Goal: Information Seeking & Learning: Learn about a topic

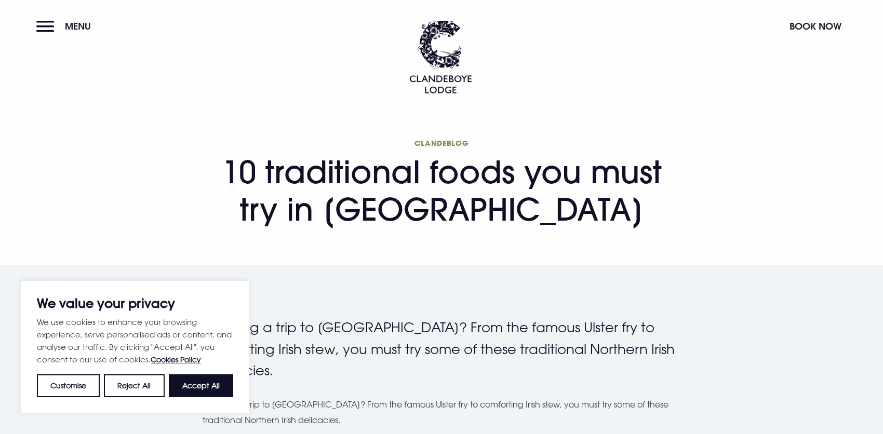
click at [219, 388] on button "Accept All" at bounding box center [201, 386] width 64 height 23
checkbox input "true"
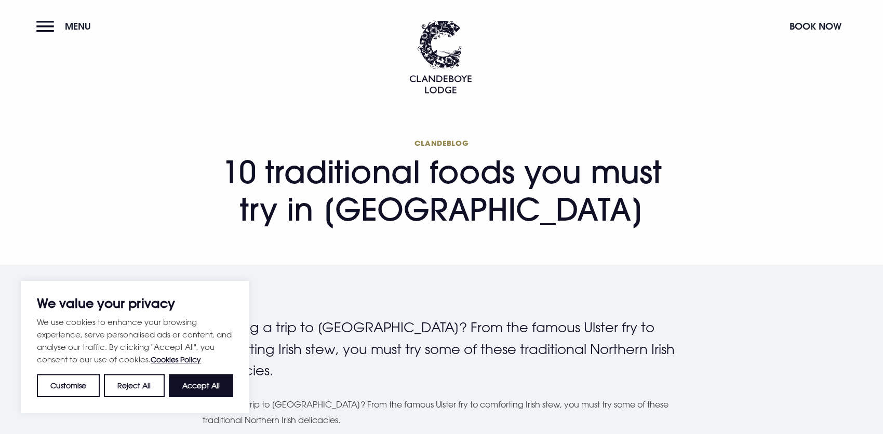
checkbox input "true"
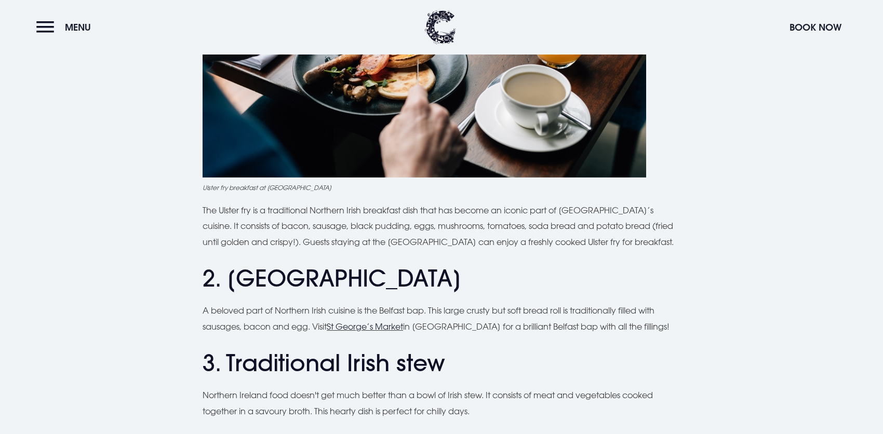
scroll to position [624, 0]
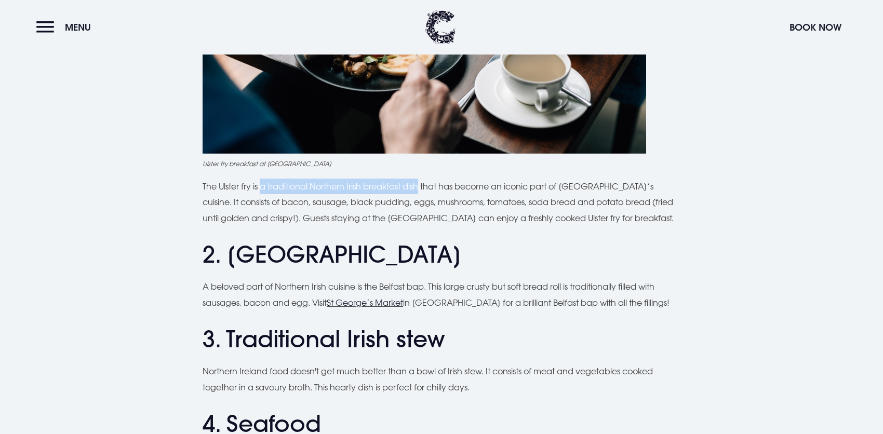
drag, startPoint x: 261, startPoint y: 187, endPoint x: 421, endPoint y: 192, distance: 160.1
click at [421, 192] on p "The Ulster fry is a traditional Northern Irish breakfast dish that has become a…" at bounding box center [442, 202] width 478 height 47
copy p "a traditional Northern Irish breakfast dish"
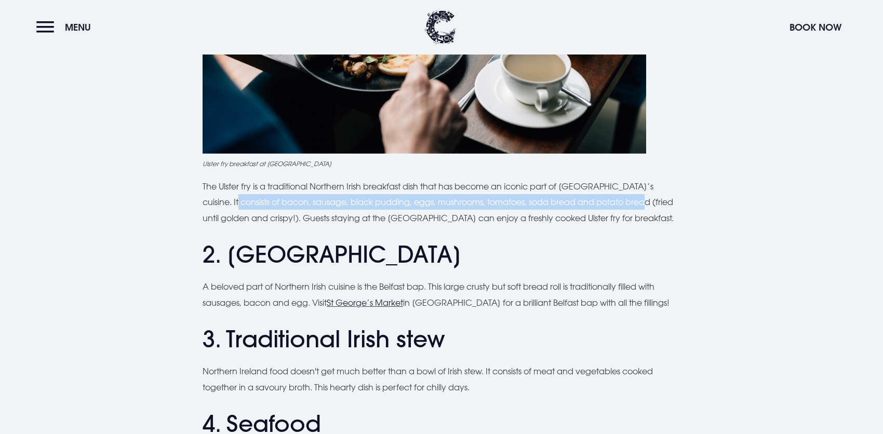
drag, startPoint x: 197, startPoint y: 199, endPoint x: 619, endPoint y: 207, distance: 421.5
copy p "consists of bacon, sausage, black pudding, eggs, mushrooms, tomatoes, soda brea…"
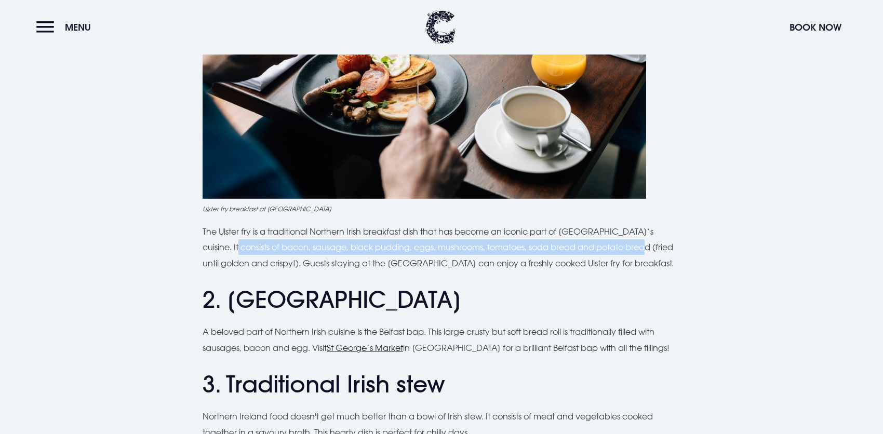
scroll to position [676, 0]
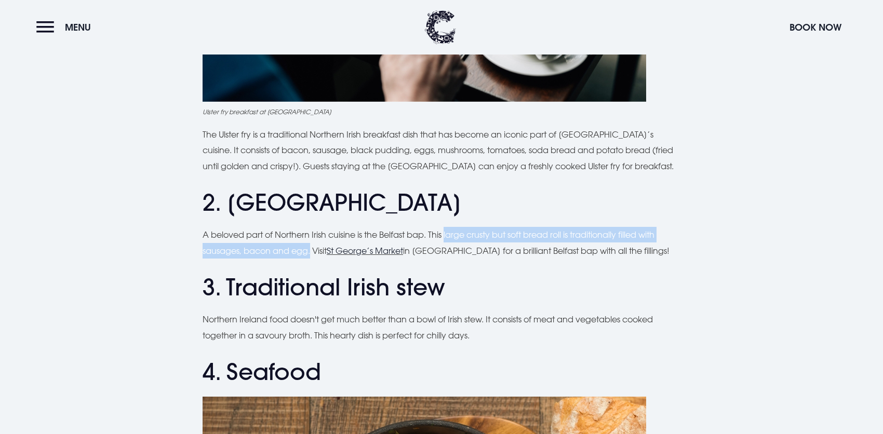
drag, startPoint x: 448, startPoint y: 232, endPoint x: 311, endPoint y: 257, distance: 139.4
click at [311, 257] on p "A beloved part of Northern Irish cuisine is the Belfast bap. This large crusty …" at bounding box center [442, 243] width 478 height 32
copy p "large crusty but soft bread roll is traditionally filled with sausages, bacon a…"
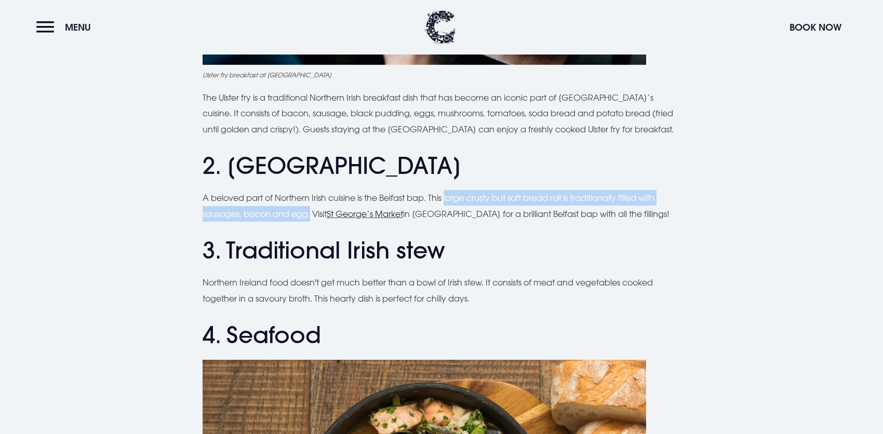
scroll to position [831, 0]
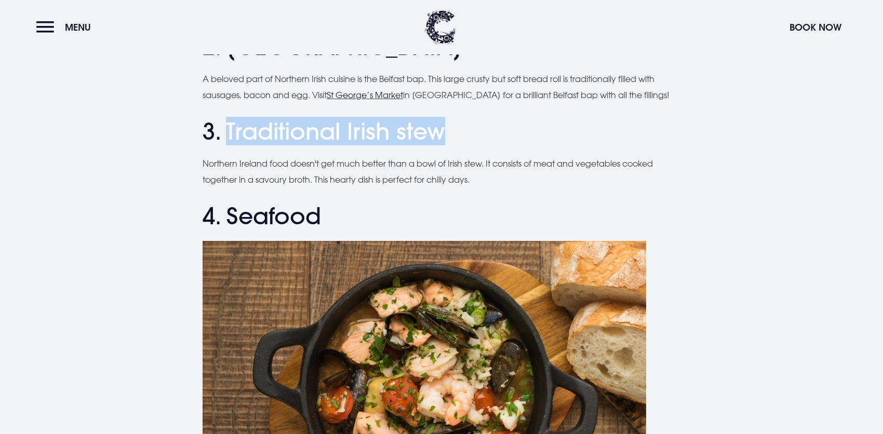
drag, startPoint x: 229, startPoint y: 133, endPoint x: 440, endPoint y: 137, distance: 211.0
click at [440, 137] on h2 "3. Traditional Irish stew" at bounding box center [442, 132] width 478 height 28
copy h2 "Traditional Irish stew"
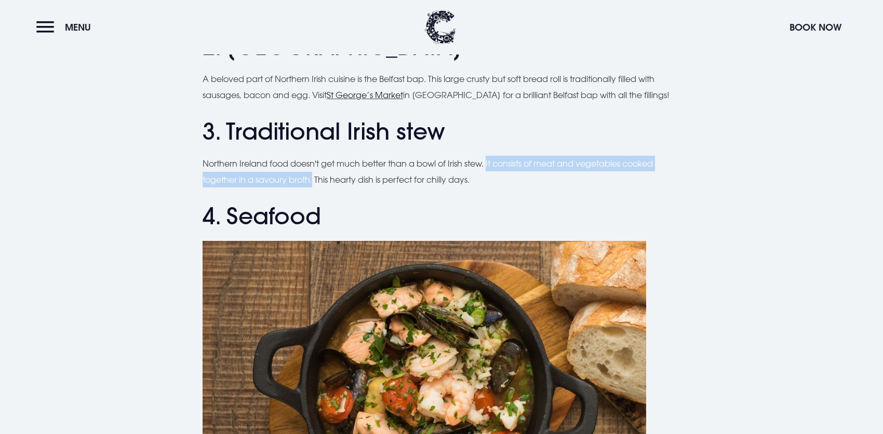
drag, startPoint x: 493, startPoint y: 163, endPoint x: 313, endPoint y: 185, distance: 181.2
click at [313, 185] on p "Northern Ireland food doesn't get much better than a bowl of Irish stew. It con…" at bounding box center [442, 172] width 478 height 32
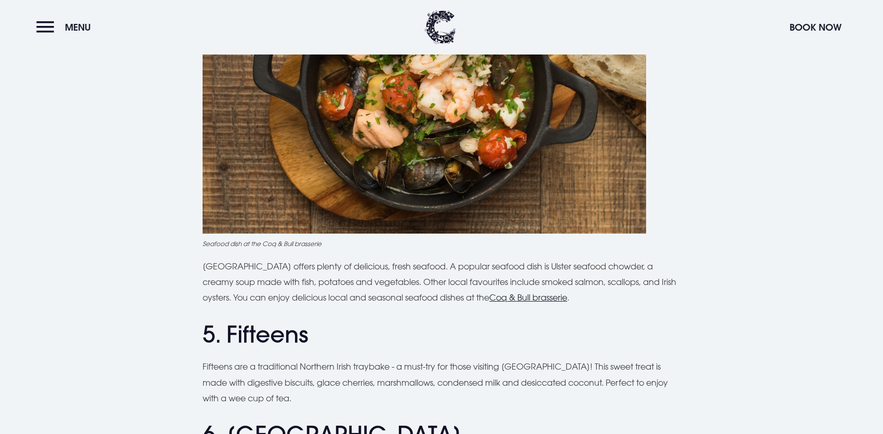
scroll to position [1143, 0]
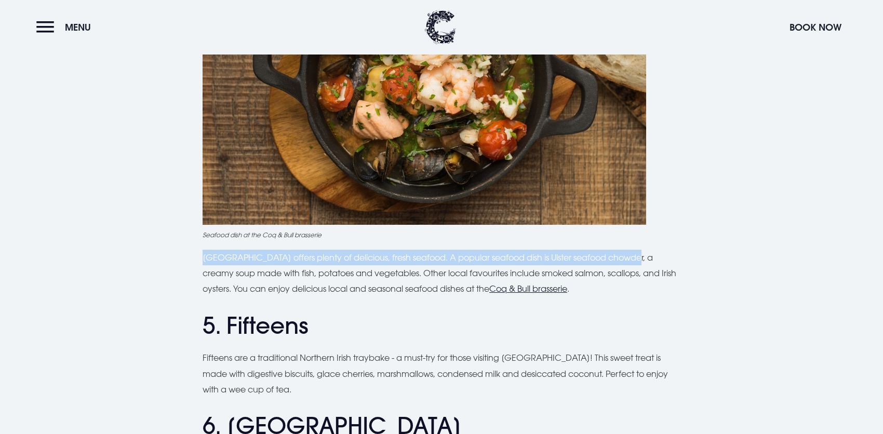
drag, startPoint x: 196, startPoint y: 253, endPoint x: 628, endPoint y: 262, distance: 432.0
copy p "[GEOGRAPHIC_DATA] offers plenty of delicious, fresh seafood. A popular seafood …"
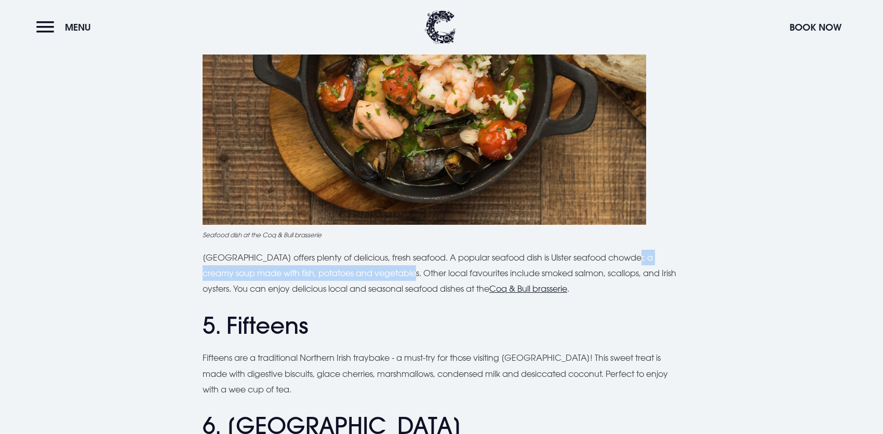
drag, startPoint x: 628, startPoint y: 258, endPoint x: 391, endPoint y: 278, distance: 238.3
click at [391, 278] on p "[GEOGRAPHIC_DATA] offers plenty of delicious, fresh seafood. A popular seafood …" at bounding box center [442, 273] width 478 height 47
copy p ", a creamy soup made with fish, potatoes and vegetables"
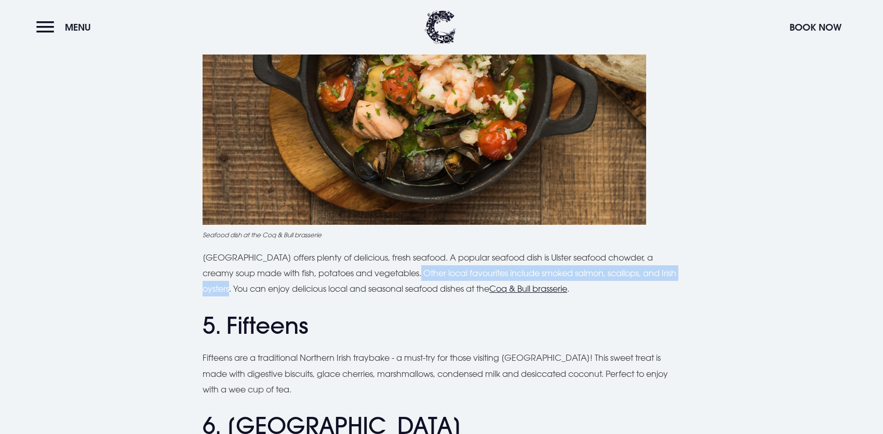
drag, startPoint x: 395, startPoint y: 272, endPoint x: 231, endPoint y: 295, distance: 165.8
click at [231, 295] on p "[GEOGRAPHIC_DATA] offers plenty of delicious, fresh seafood. A popular seafood …" at bounding box center [442, 273] width 478 height 47
copy p "Other local favourites include smoked salmon, scallops, and Irish oysters."
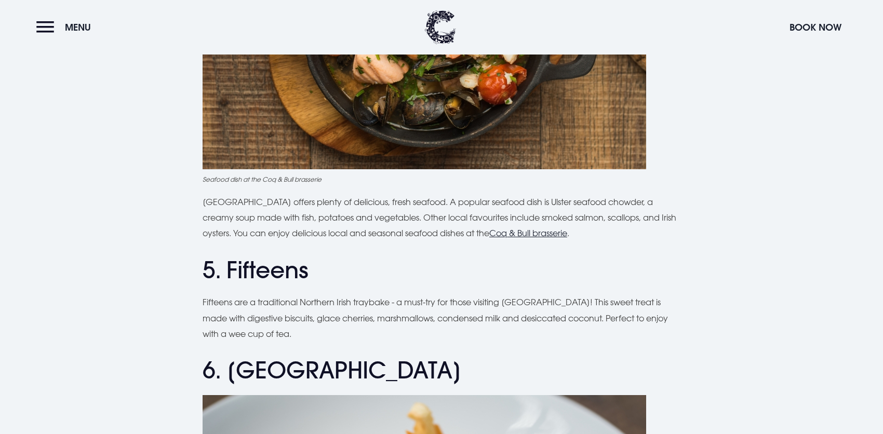
scroll to position [1195, 0]
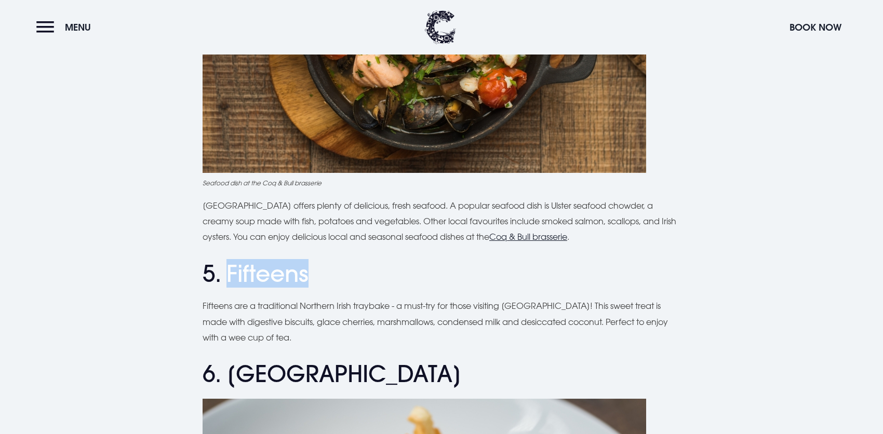
drag, startPoint x: 229, startPoint y: 272, endPoint x: 307, endPoint y: 275, distance: 78.5
click at [307, 275] on h2 "5. Fifteens" at bounding box center [442, 274] width 478 height 28
copy h2 "Fifteens"
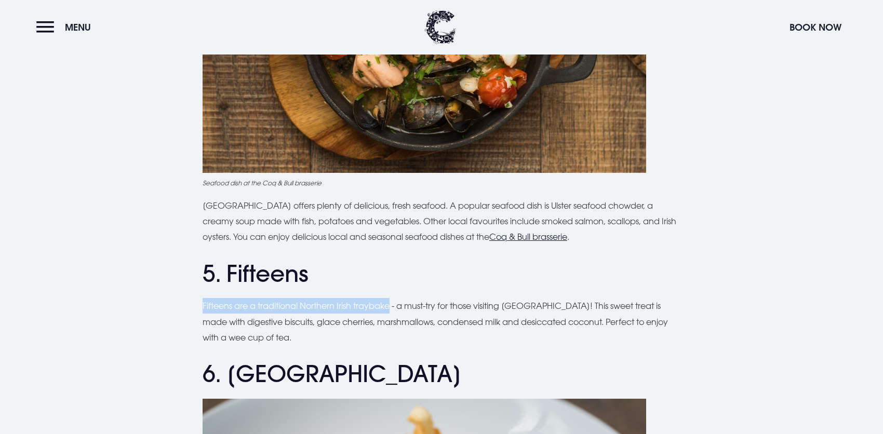
drag, startPoint x: 187, startPoint y: 304, endPoint x: 390, endPoint y: 288, distance: 203.8
copy p "Fifteens are a traditional Northern Irish traybake"
drag, startPoint x: 566, startPoint y: 330, endPoint x: 534, endPoint y: 337, distance: 33.4
click at [533, 338] on p "Fifteens are a traditional Northern Irish traybake - a must-try for those visit…" at bounding box center [442, 321] width 478 height 47
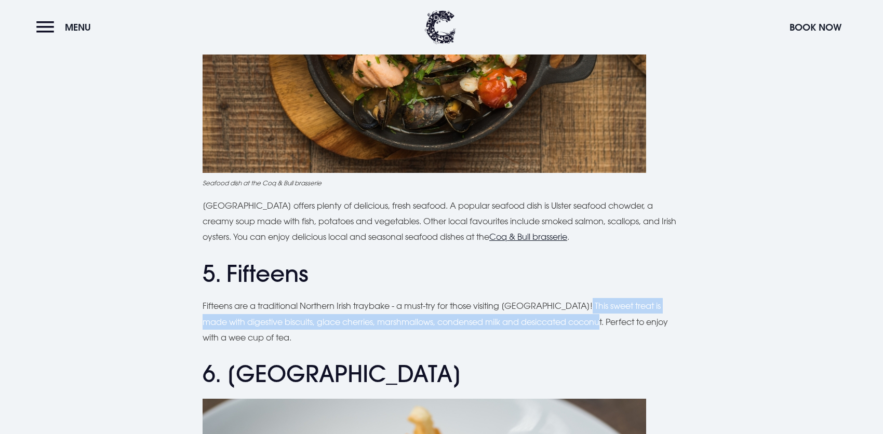
drag, startPoint x: 578, startPoint y: 305, endPoint x: 585, endPoint y: 326, distance: 21.7
click at [585, 326] on p "Fifteens are a traditional Northern Irish traybake - a must-try for those visit…" at bounding box center [442, 321] width 478 height 47
copy p "This sweet treat is made with digestive biscuits, glace cherries, marshmallows,…"
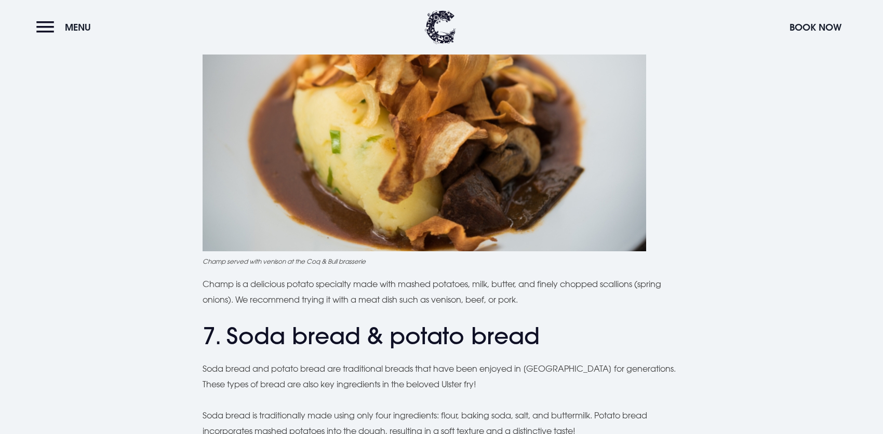
scroll to position [1663, 0]
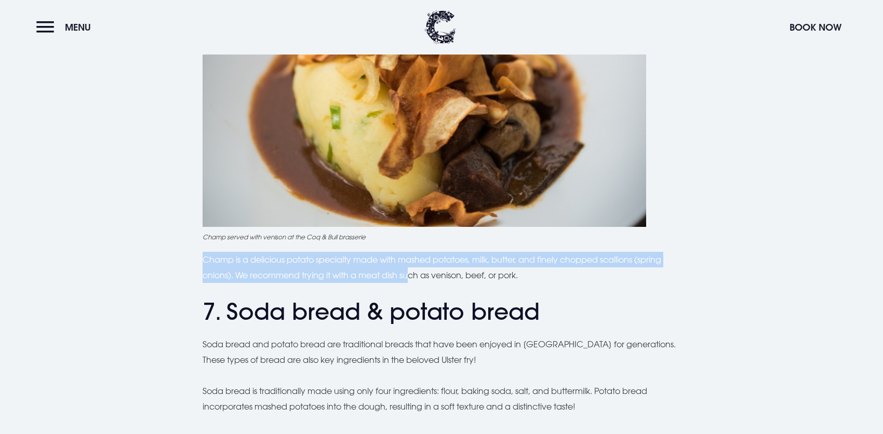
drag, startPoint x: 192, startPoint y: 256, endPoint x: 415, endPoint y: 278, distance: 224.0
click at [415, 278] on div "Planning a trip to [GEOGRAPHIC_DATA]? From the famous Ulster fry to comforting …" at bounding box center [442, 300] width 736 height 3292
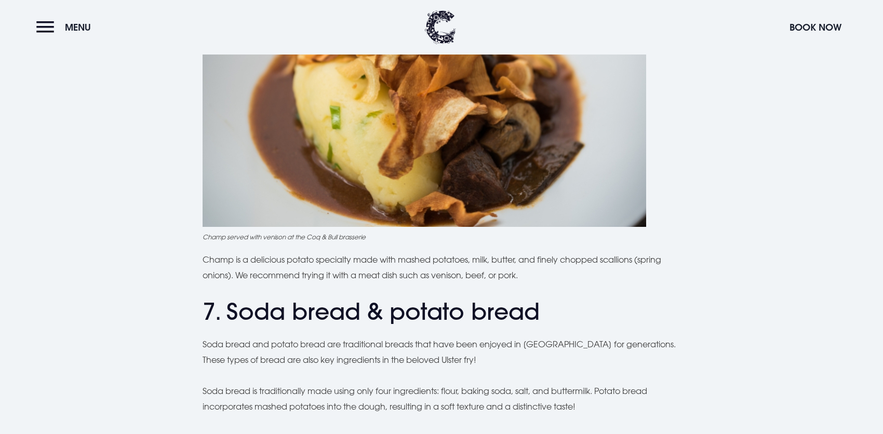
click at [641, 307] on h2 "7. Soda bread & potato bread" at bounding box center [442, 312] width 478 height 28
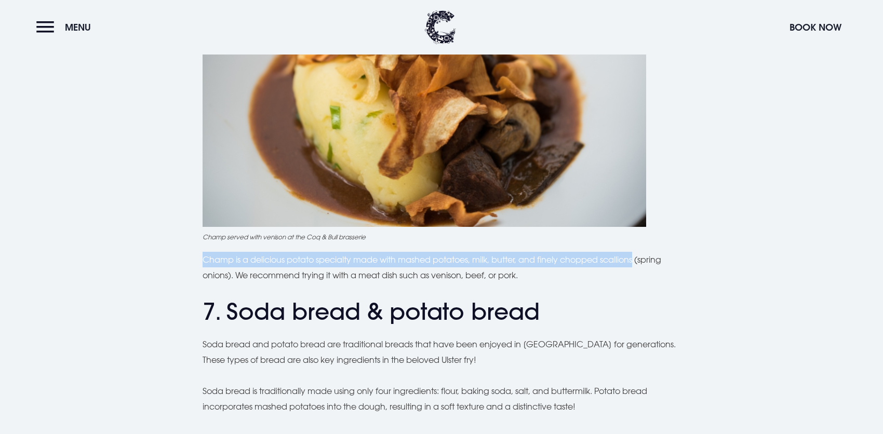
drag, startPoint x: 184, startPoint y: 254, endPoint x: 643, endPoint y: 265, distance: 459.0
click at [643, 265] on div "Planning a trip to [GEOGRAPHIC_DATA]? From the famous Ulster fry to comforting …" at bounding box center [442, 300] width 736 height 3292
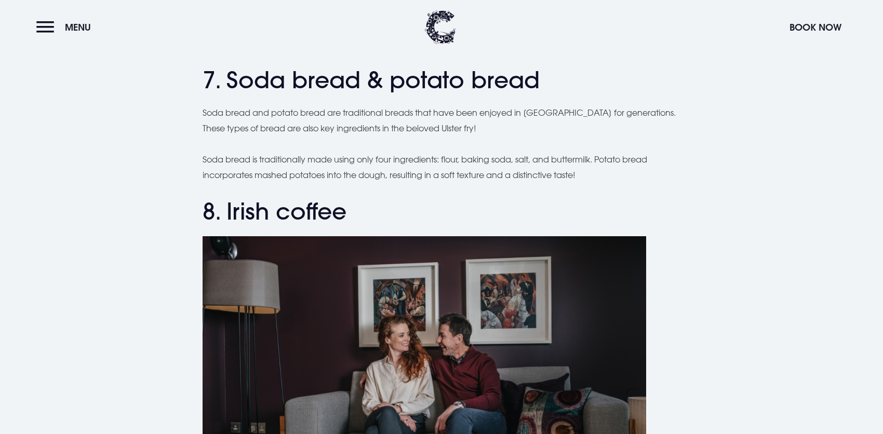
scroll to position [1871, 0]
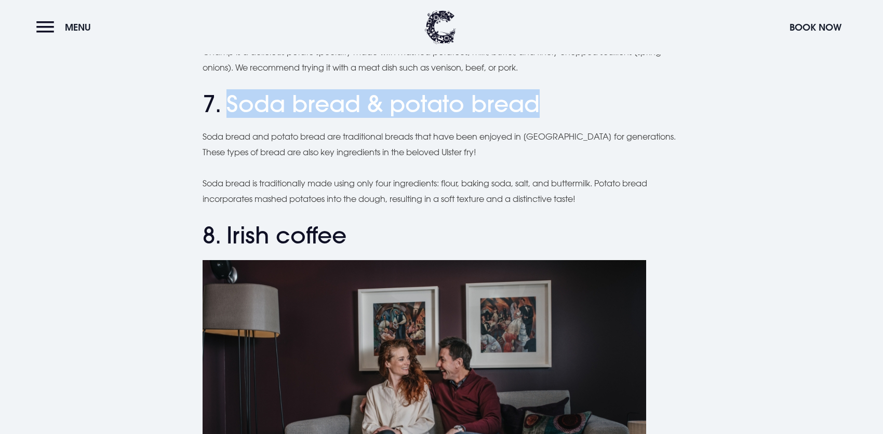
drag, startPoint x: 225, startPoint y: 110, endPoint x: 542, endPoint y: 110, distance: 317.5
click at [542, 110] on h2 "7. Soda bread & potato bread" at bounding box center [442, 104] width 478 height 28
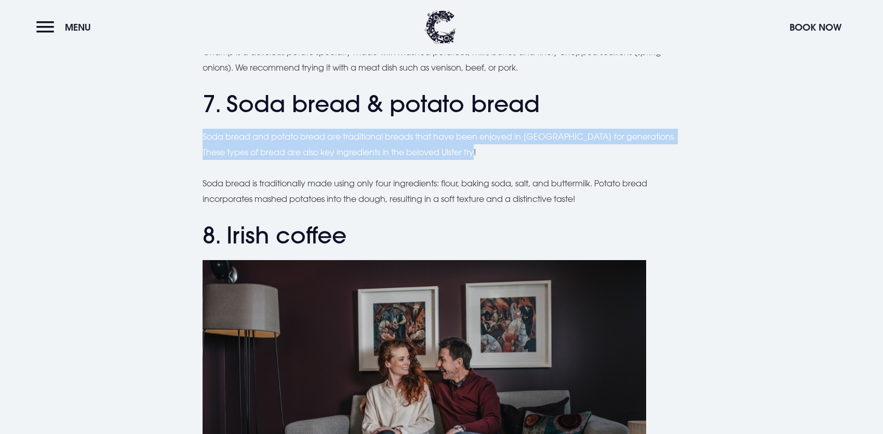
drag, startPoint x: 195, startPoint y: 134, endPoint x: 667, endPoint y: 146, distance: 472.0
click at [667, 146] on div "Planning a trip to [GEOGRAPHIC_DATA]? From the famous Ulster fry to comforting …" at bounding box center [442, 92] width 736 height 3292
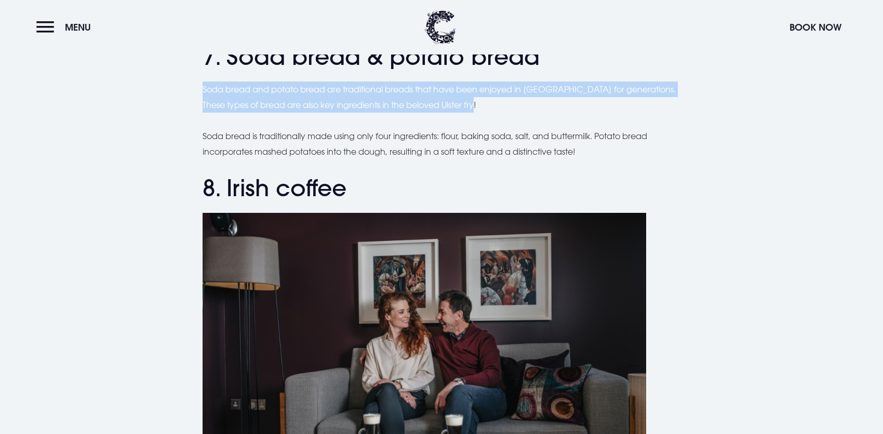
scroll to position [1923, 0]
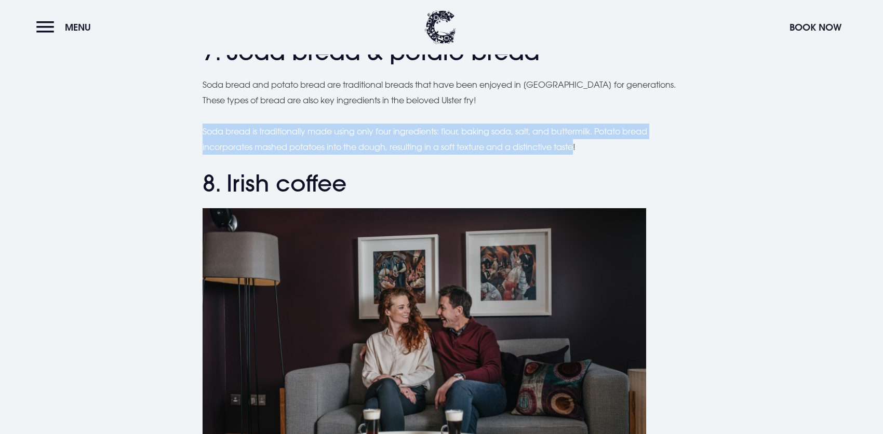
drag, startPoint x: 193, startPoint y: 130, endPoint x: 582, endPoint y: 151, distance: 389.8
click at [582, 151] on div "Planning a trip to [GEOGRAPHIC_DATA]? From the famous Ulster fry to comforting …" at bounding box center [442, 40] width 736 height 3292
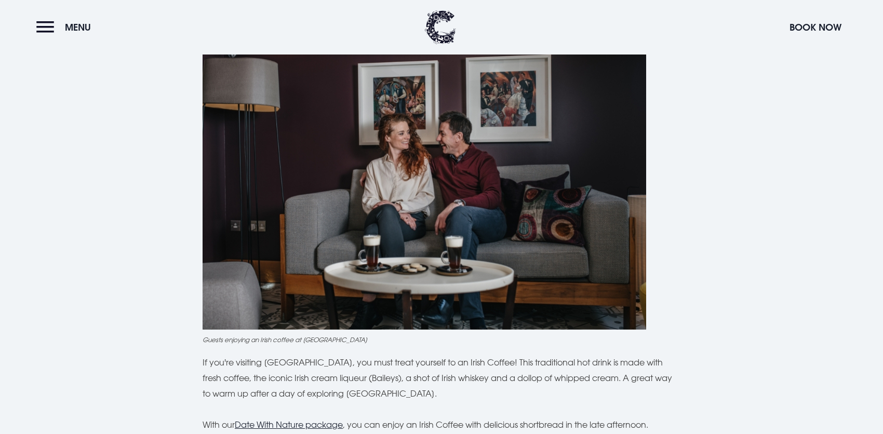
scroll to position [2131, 0]
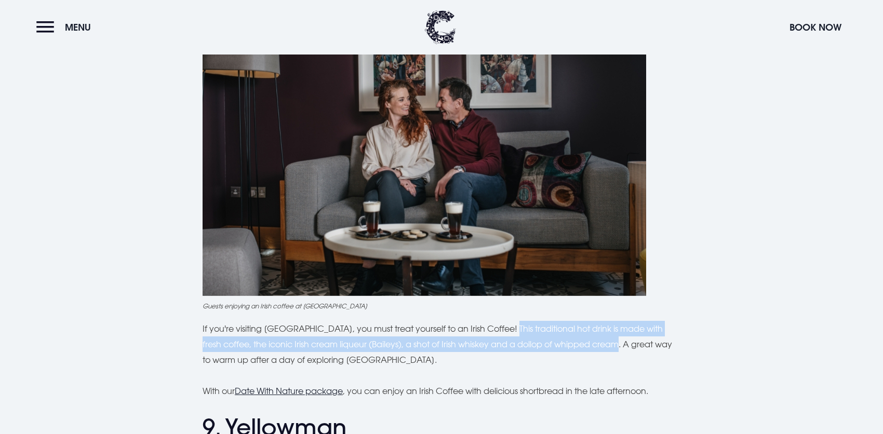
drag, startPoint x: 502, startPoint y: 327, endPoint x: 607, endPoint y: 349, distance: 107.2
click at [607, 349] on p "If you're visiting [GEOGRAPHIC_DATA], you must treat yourself to an Irish Coffe…" at bounding box center [442, 344] width 478 height 47
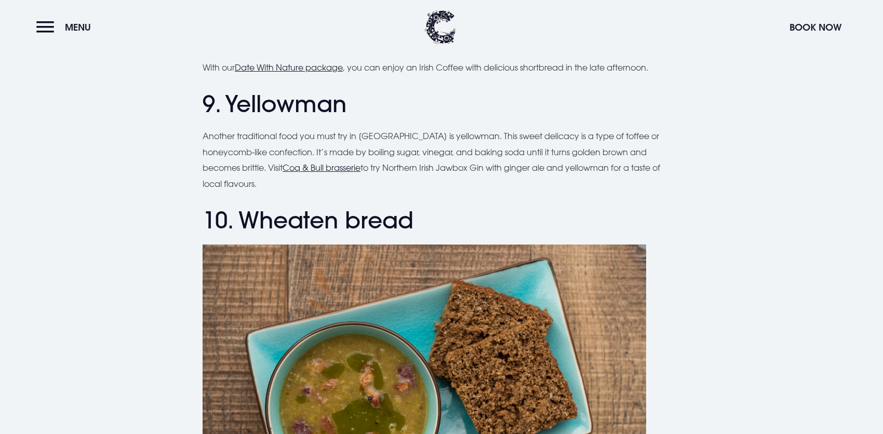
scroll to position [2443, 0]
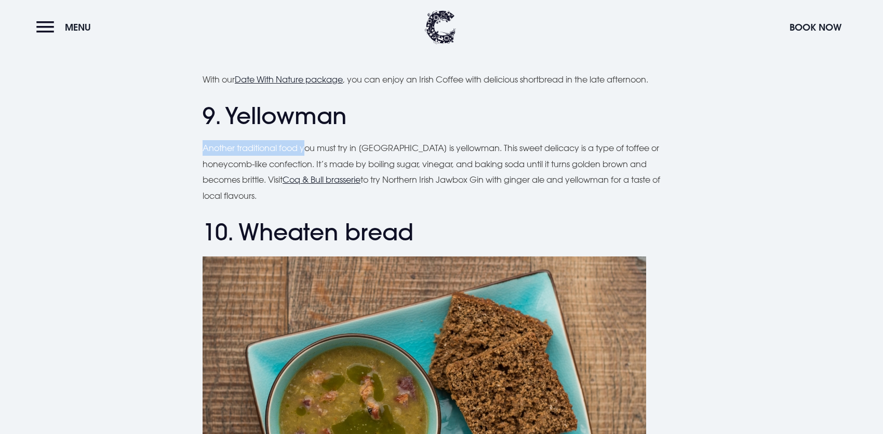
drag, startPoint x: 226, startPoint y: 149, endPoint x: 305, endPoint y: 154, distance: 79.7
click at [305, 154] on p "Another traditional food you must try in [GEOGRAPHIC_DATA] is yellowman. This s…" at bounding box center [442, 171] width 478 height 63
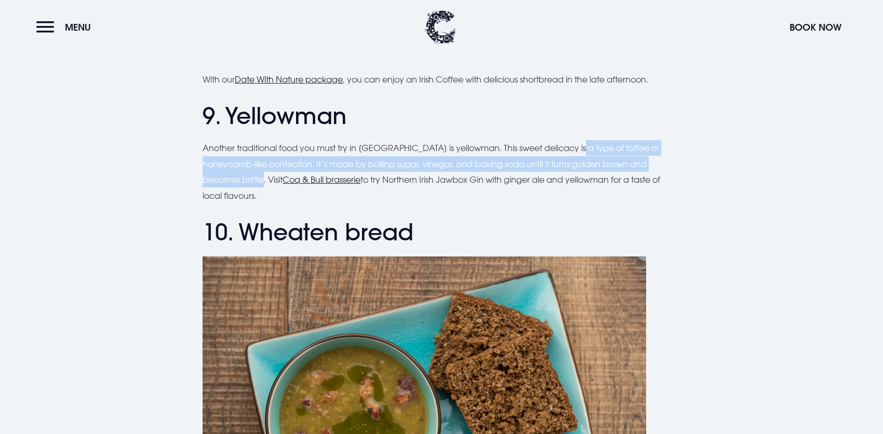
drag, startPoint x: 572, startPoint y: 146, endPoint x: 268, endPoint y: 186, distance: 306.1
click at [268, 186] on p "Another traditional food you must try in [GEOGRAPHIC_DATA] is yellowman. This s…" at bounding box center [442, 171] width 478 height 63
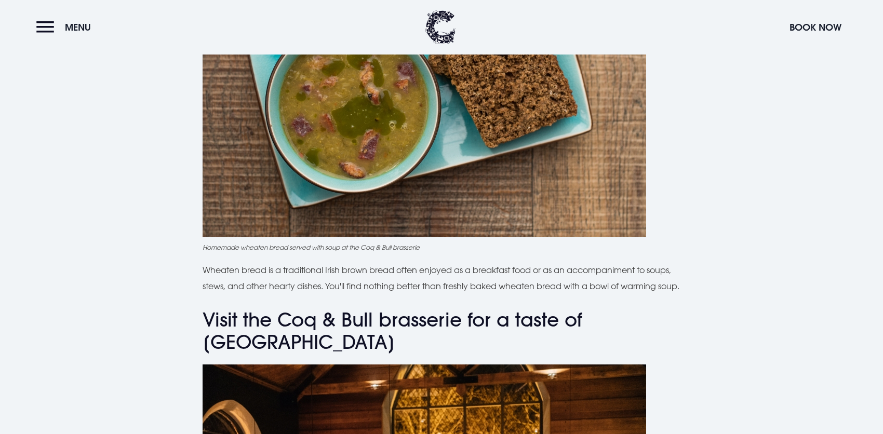
scroll to position [2754, 0]
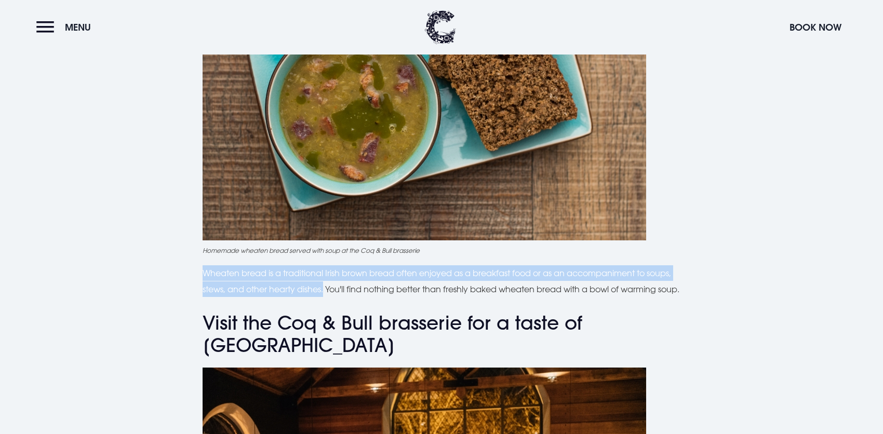
drag, startPoint x: 201, startPoint y: 272, endPoint x: 326, endPoint y: 295, distance: 127.3
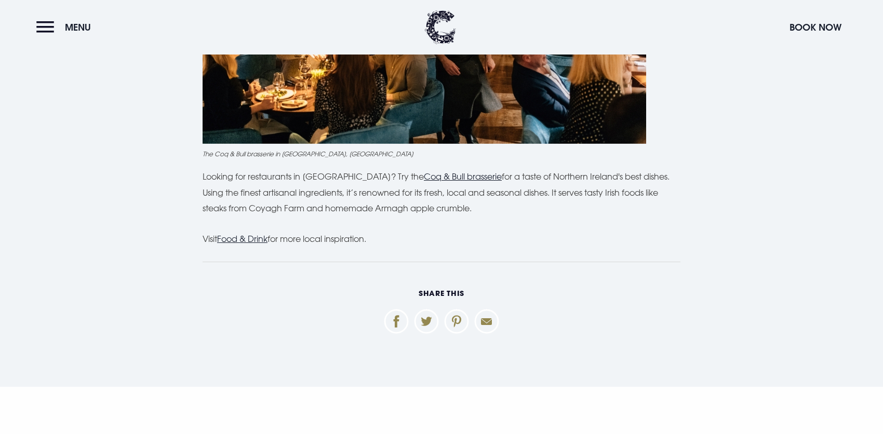
scroll to position [3534, 0]
